Goal: Find specific page/section: Find specific page/section

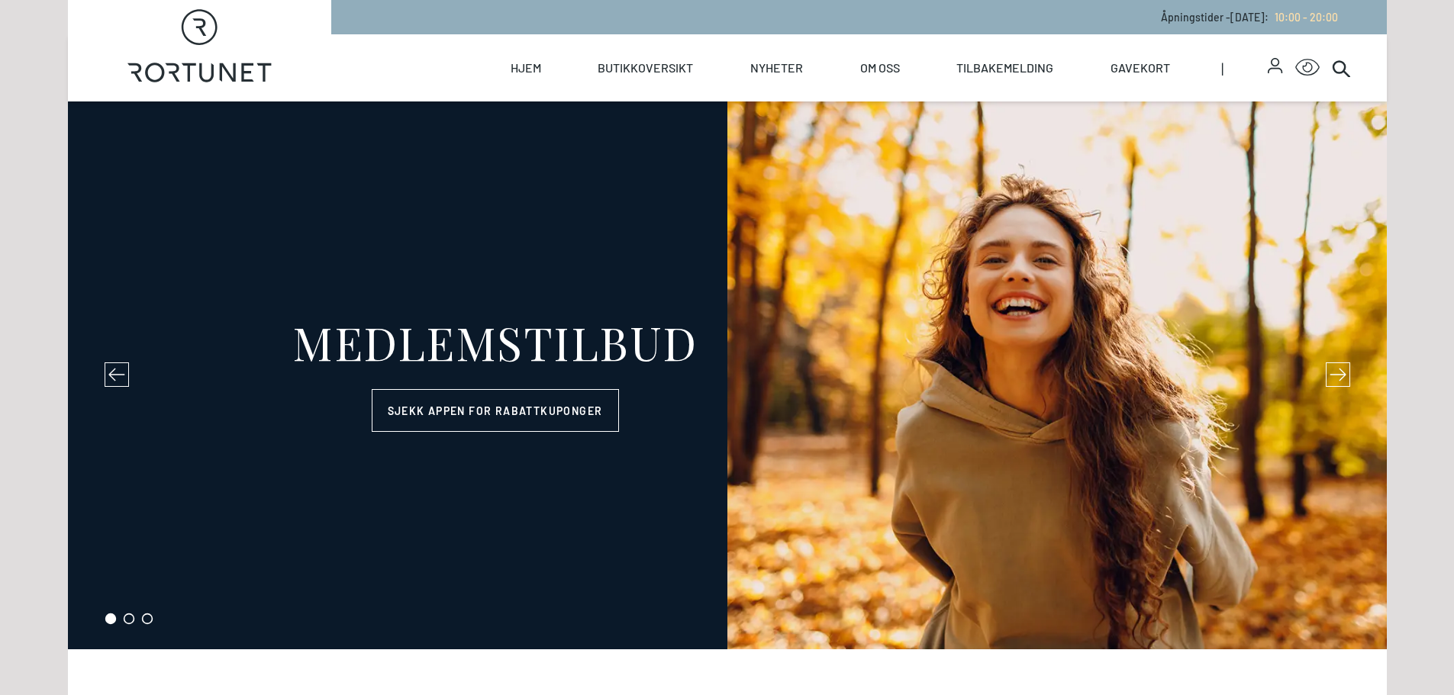
select select "NO"
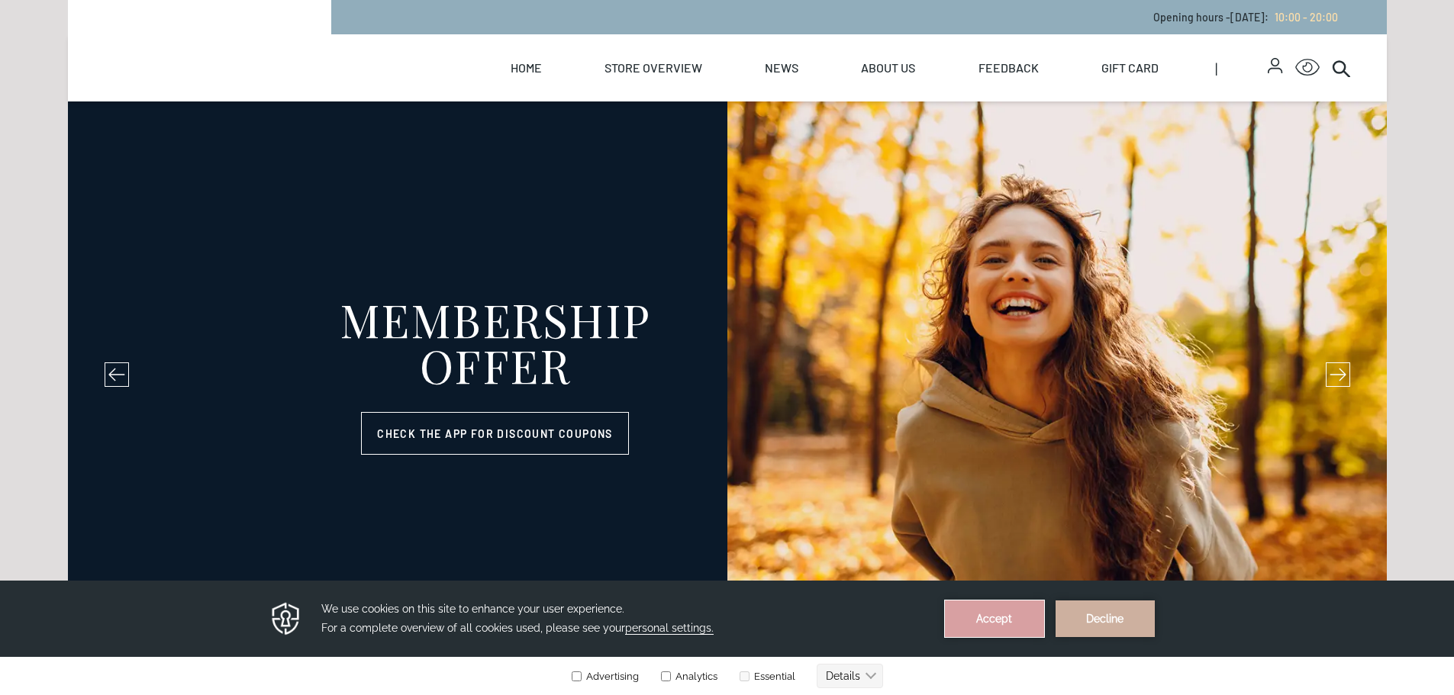
click at [1018, 628] on button "Accept" at bounding box center [994, 619] width 99 height 37
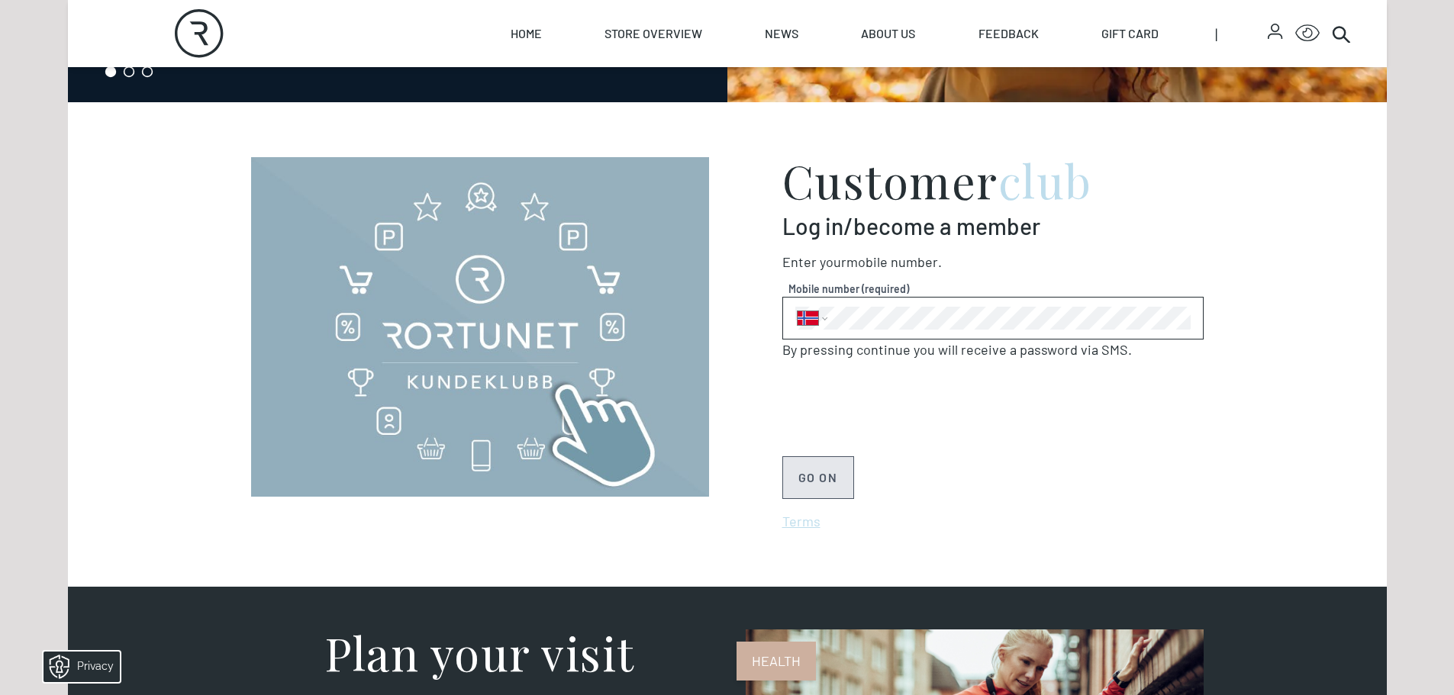
scroll to position [1069, 0]
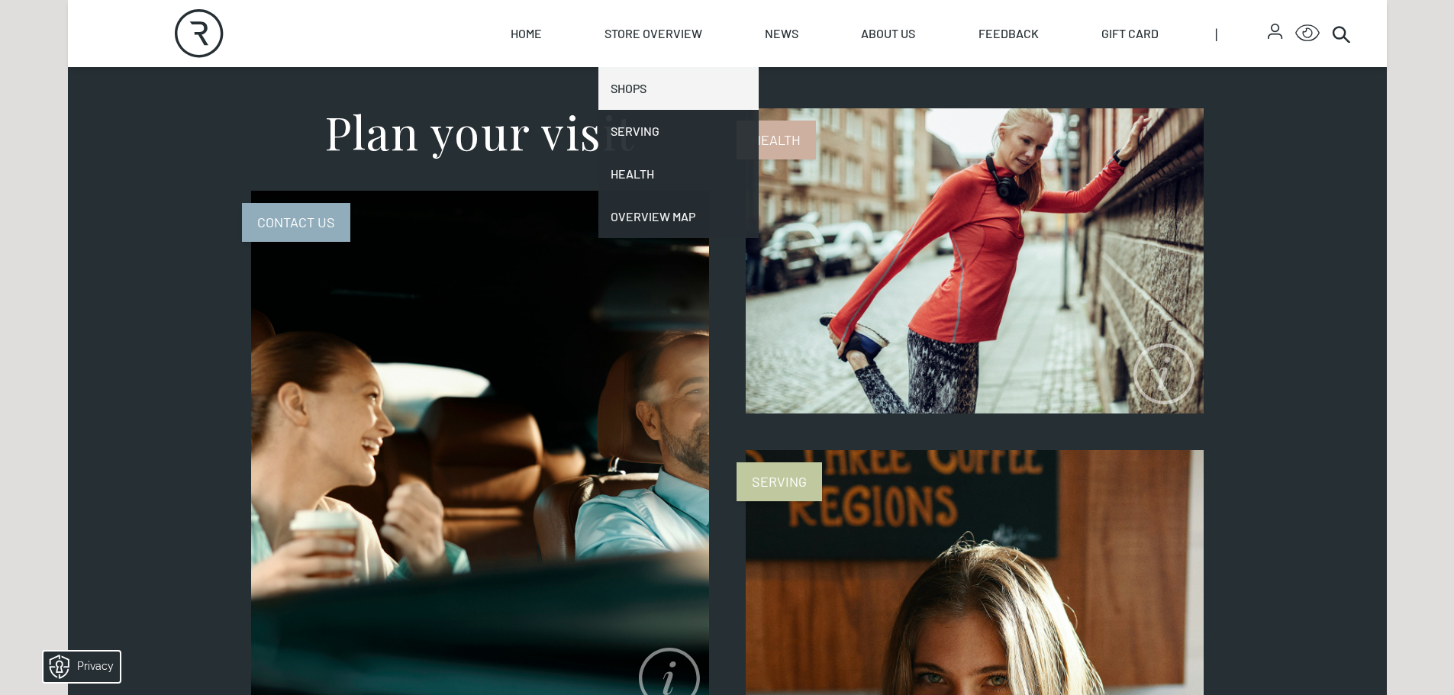
click at [649, 85] on link "Shops" at bounding box center [678, 88] width 160 height 43
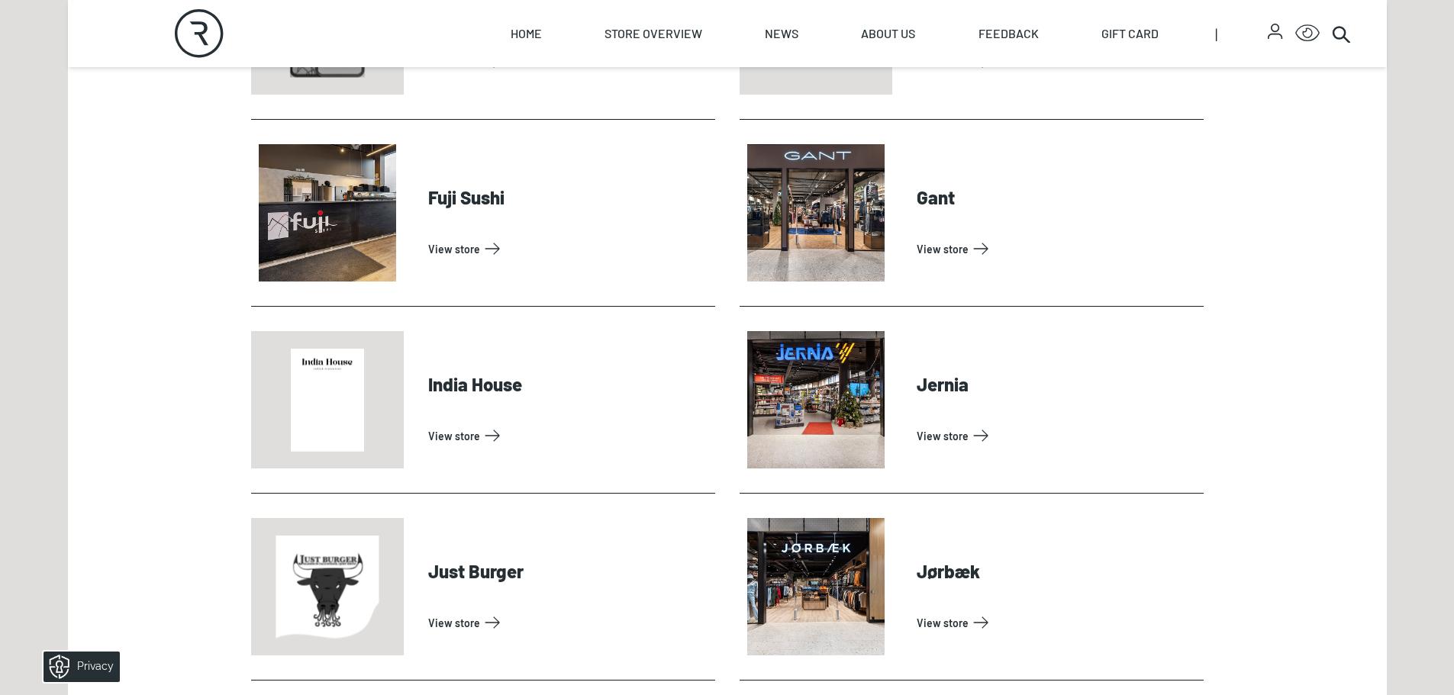
scroll to position [1450, 0]
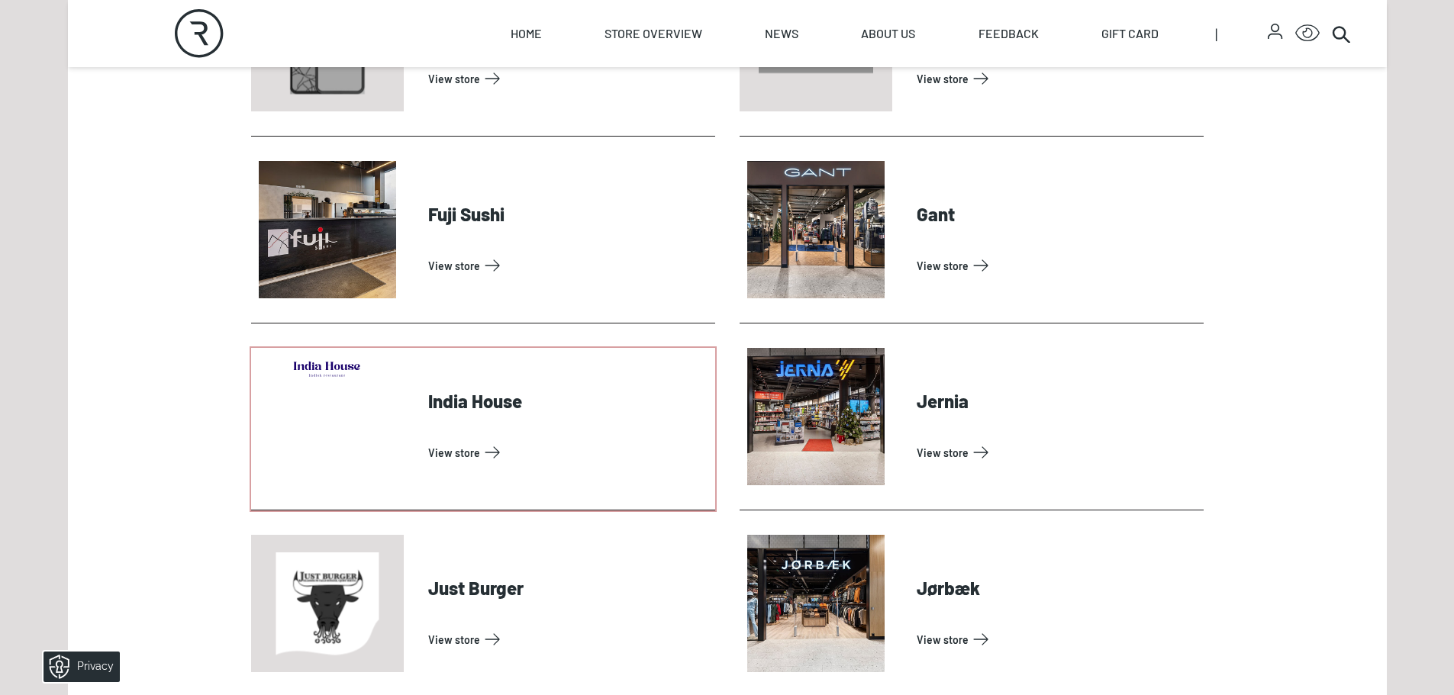
click at [473, 440] on link "View store" at bounding box center [568, 452] width 281 height 24
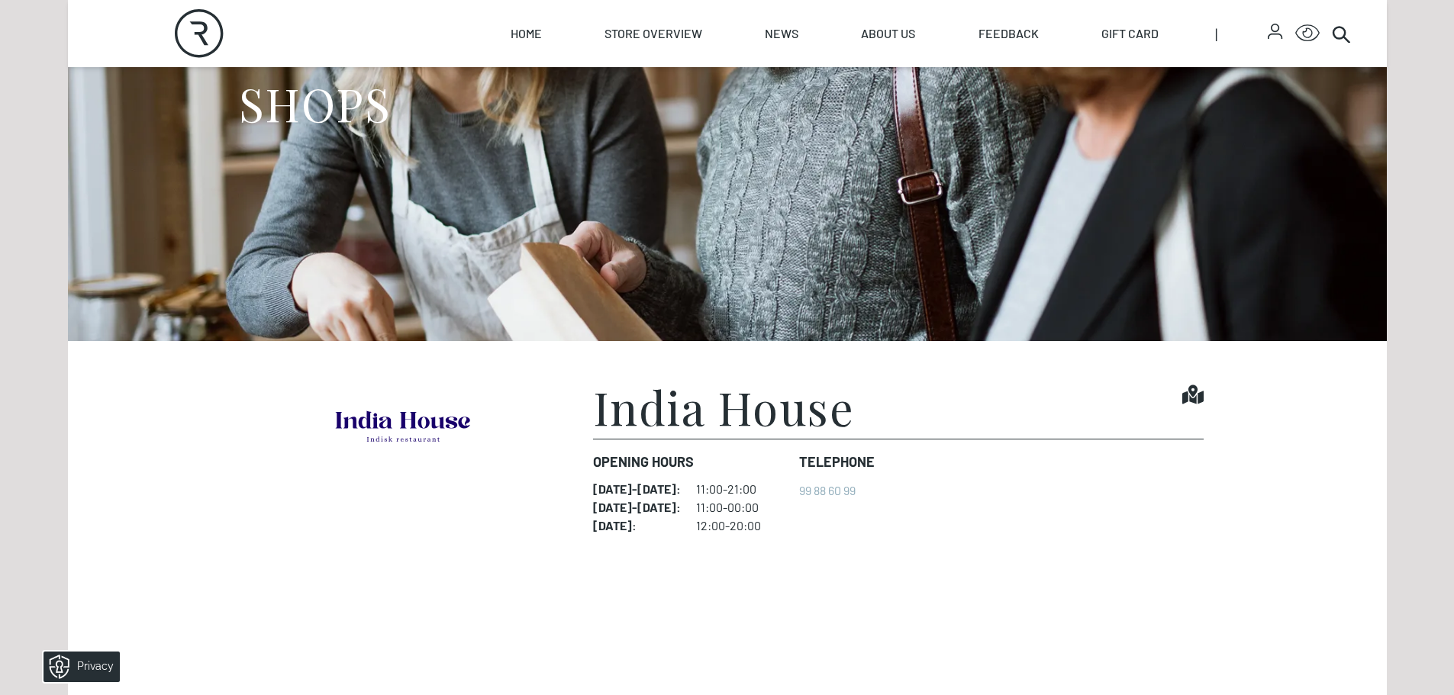
scroll to position [153, 0]
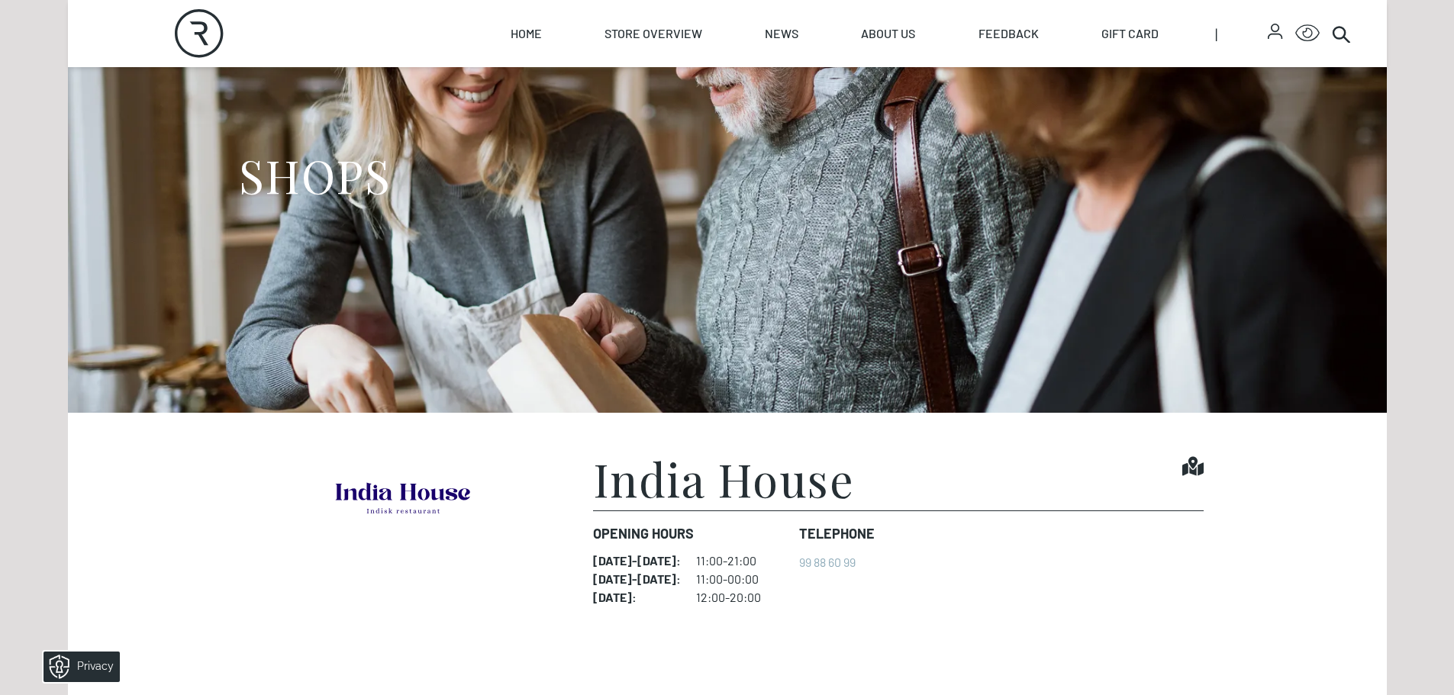
click at [752, 560] on font "11:00-21:00" at bounding box center [726, 560] width 60 height 15
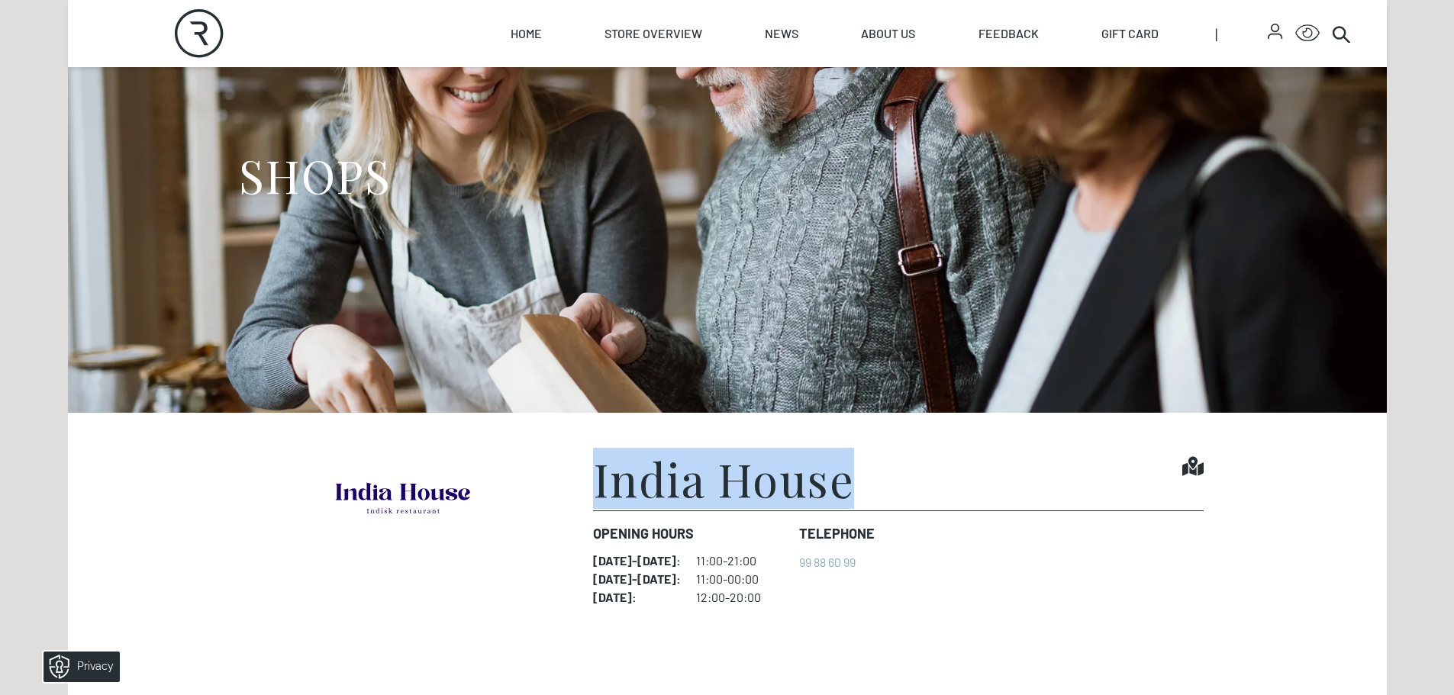
drag, startPoint x: 563, startPoint y: 474, endPoint x: 924, endPoint y: 483, distance: 361.9
click at [924, 483] on figure "India House Find it! Opening hours [DATE] - [DATE] : 11:00-21:00 [DATE] - [DATE…" at bounding box center [727, 595] width 953 height 278
copy figure "India House"
